Goal: Information Seeking & Learning: Understand process/instructions

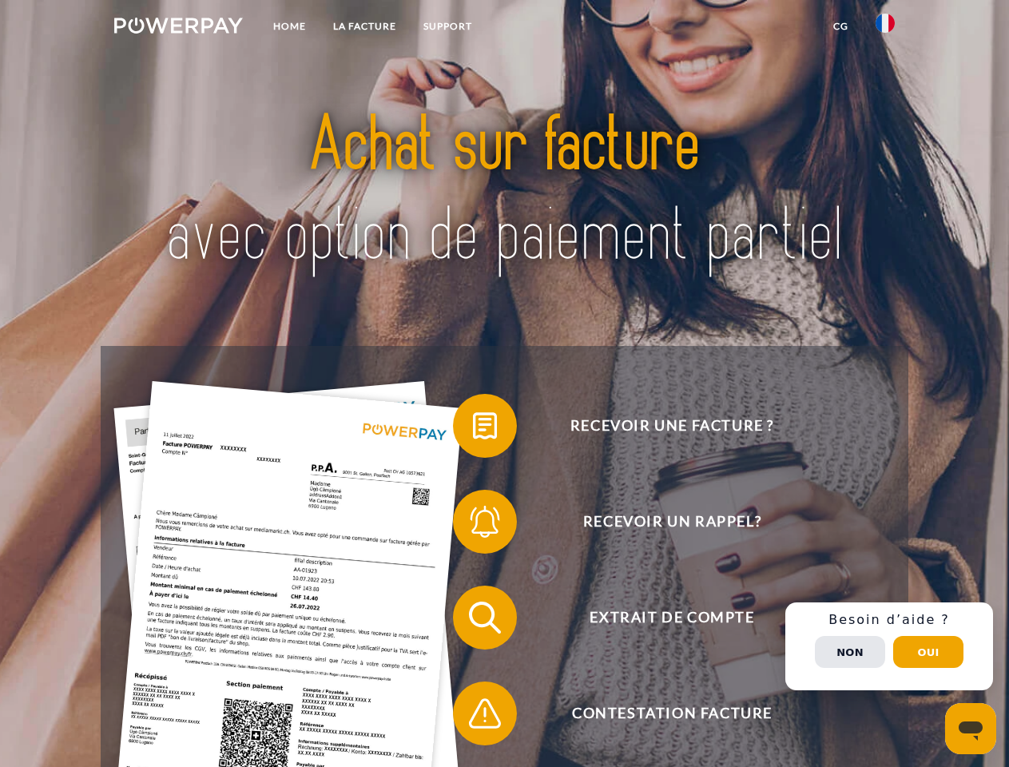
click at [178, 28] on img at bounding box center [178, 26] width 129 height 16
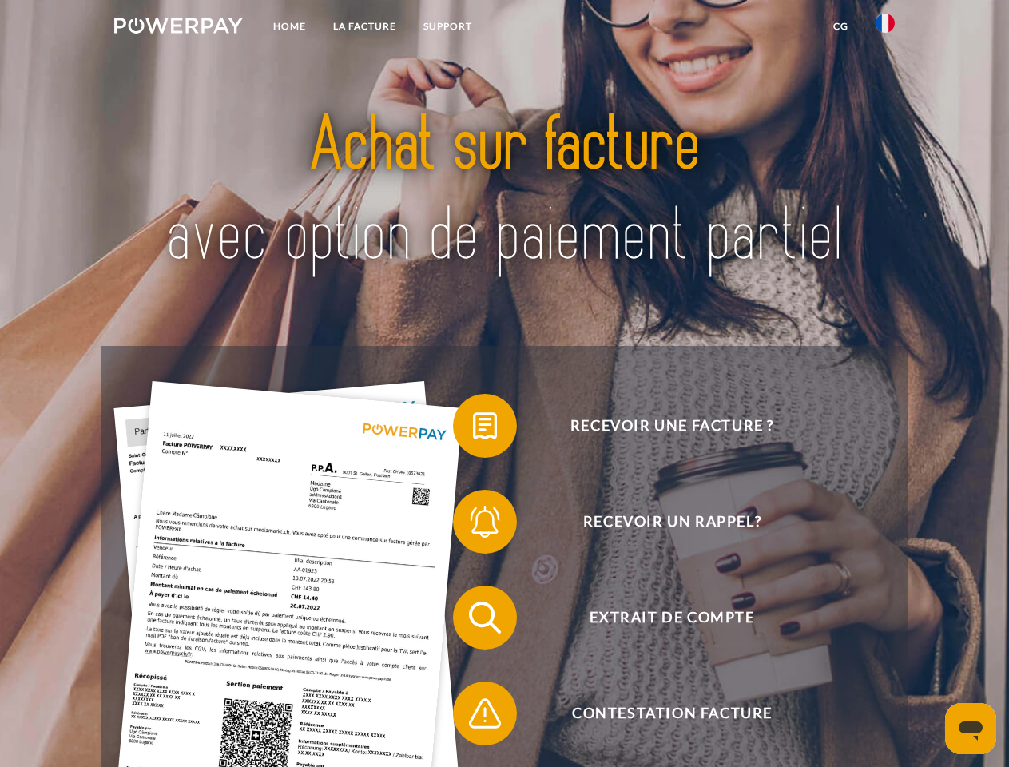
click at [886, 28] on img at bounding box center [885, 23] width 19 height 19
click at [841, 26] on link "CG" at bounding box center [841, 26] width 42 height 29
click at [473, 429] on span at bounding box center [461, 426] width 80 height 80
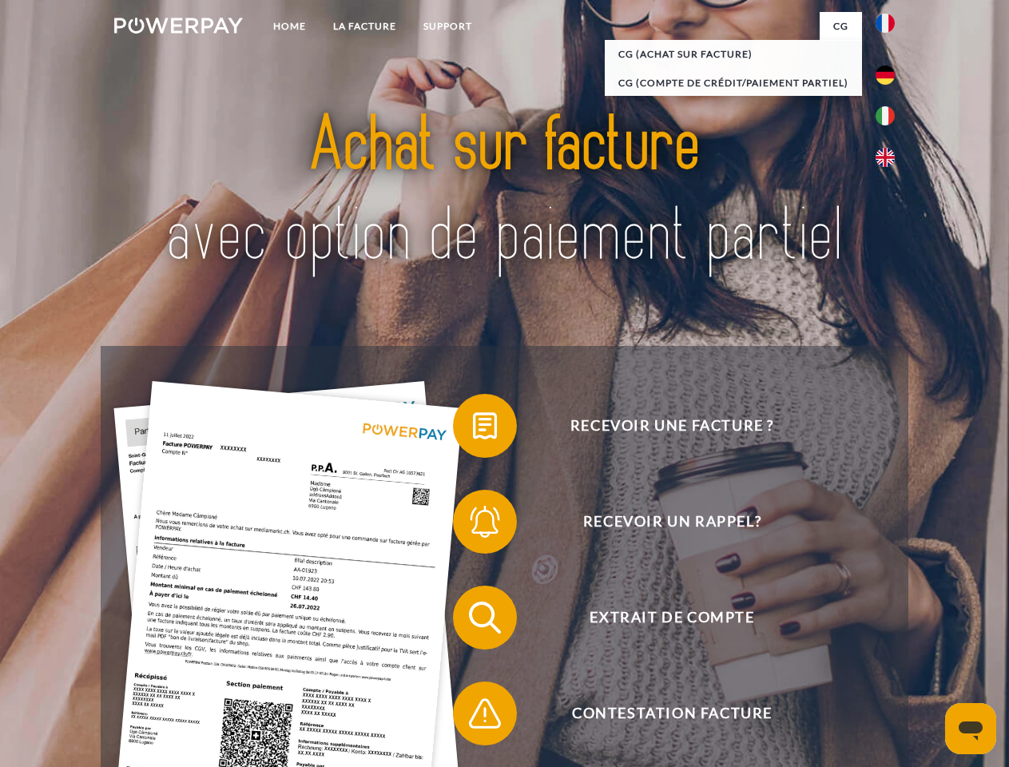
click at [473, 525] on span at bounding box center [461, 522] width 80 height 80
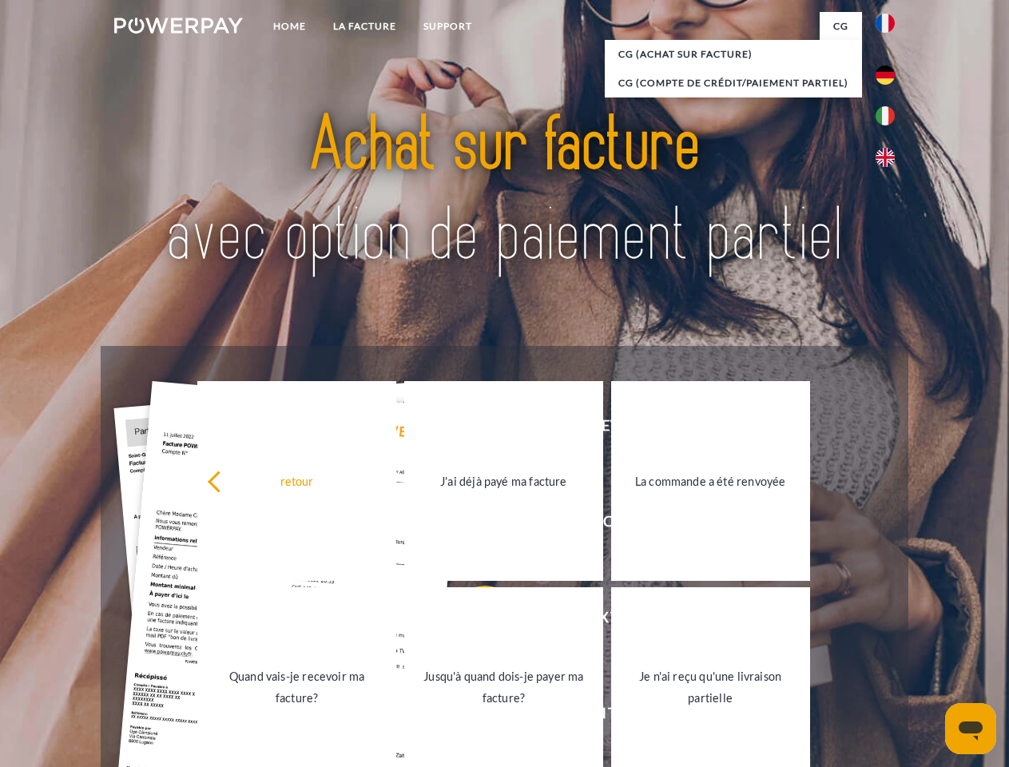
click at [473, 621] on link "Jusqu'à quand dois-je payer ma facture?" at bounding box center [503, 687] width 199 height 200
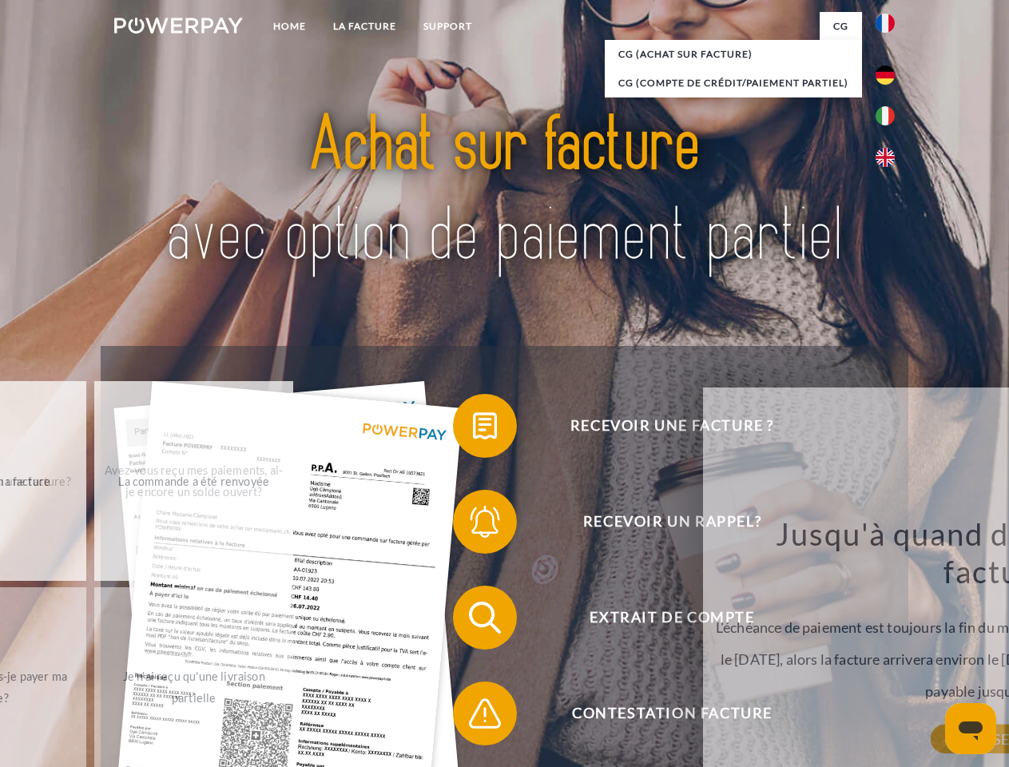
click at [473, 717] on span at bounding box center [461, 714] width 80 height 80
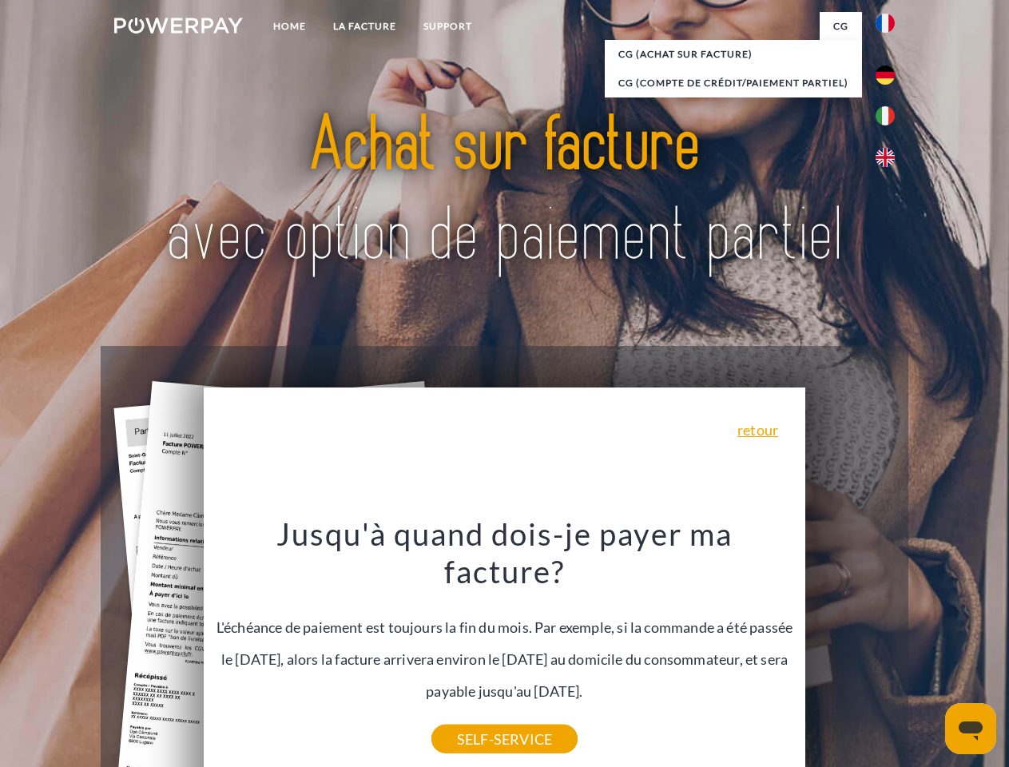
click at [890, 647] on div "Recevoir une facture ? Recevoir un rappel? Extrait de compte retour" at bounding box center [504, 665] width 807 height 639
click at [850, 650] on span "Extrait de compte" at bounding box center [672, 618] width 392 height 64
click at [929, 652] on header "Home LA FACTURE Support" at bounding box center [504, 552] width 1009 height 1104
